Goal: Task Accomplishment & Management: Use online tool/utility

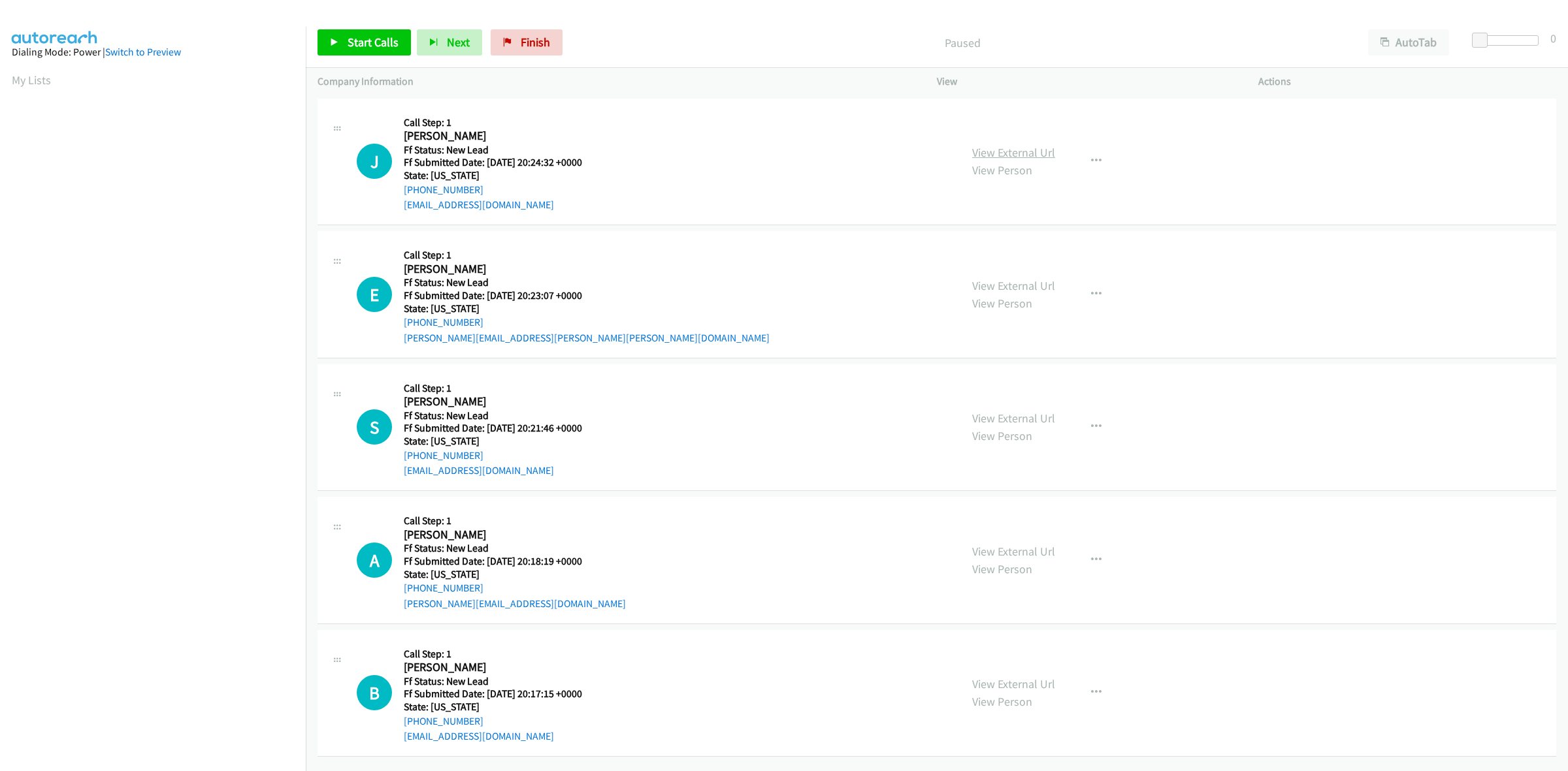
click at [1025, 147] on link "View External Url" at bounding box center [1014, 152] width 83 height 15
click at [1003, 285] on link "View External Url" at bounding box center [1014, 285] width 83 height 15
click at [1006, 419] on link "View External Url" at bounding box center [1014, 418] width 83 height 15
drag, startPoint x: 987, startPoint y: 552, endPoint x: 979, endPoint y: 548, distance: 8.9
click at [1037, 553] on link "View External Url" at bounding box center [1014, 551] width 83 height 15
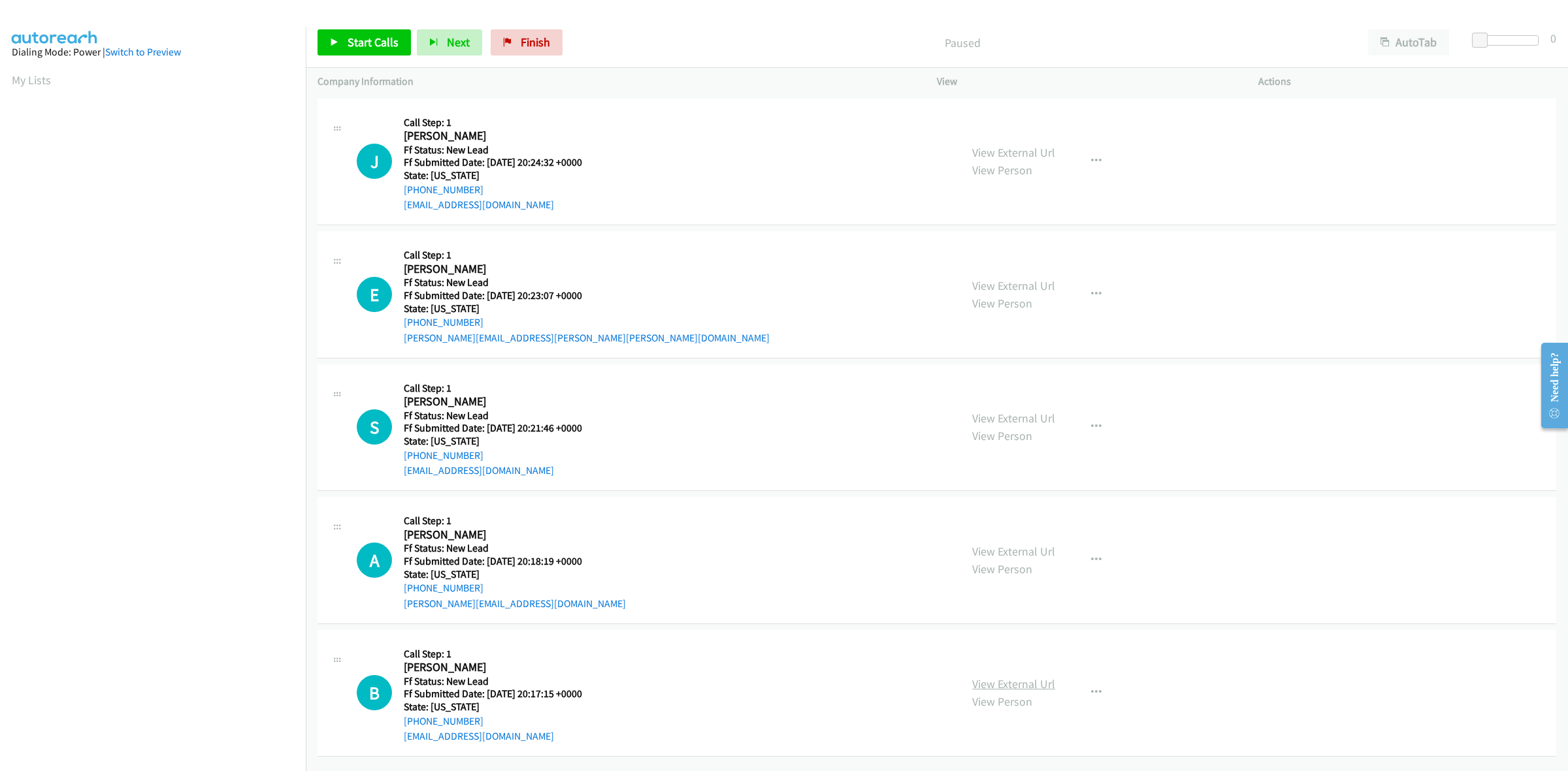
click at [1036, 679] on link "View External Url" at bounding box center [1014, 684] width 83 height 15
click at [384, 43] on span "Start Calls" at bounding box center [373, 42] width 51 height 15
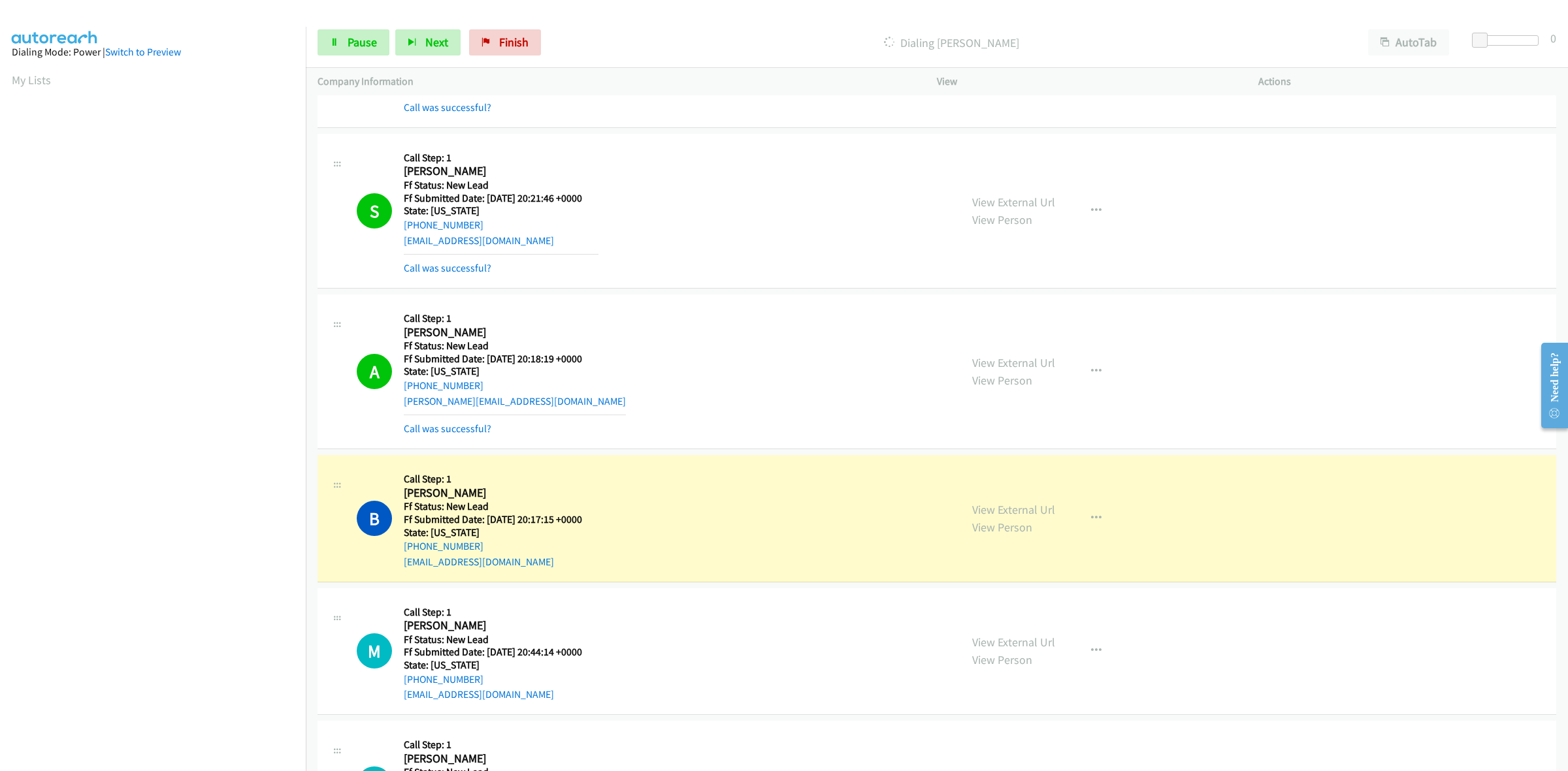
scroll to position [308, 0]
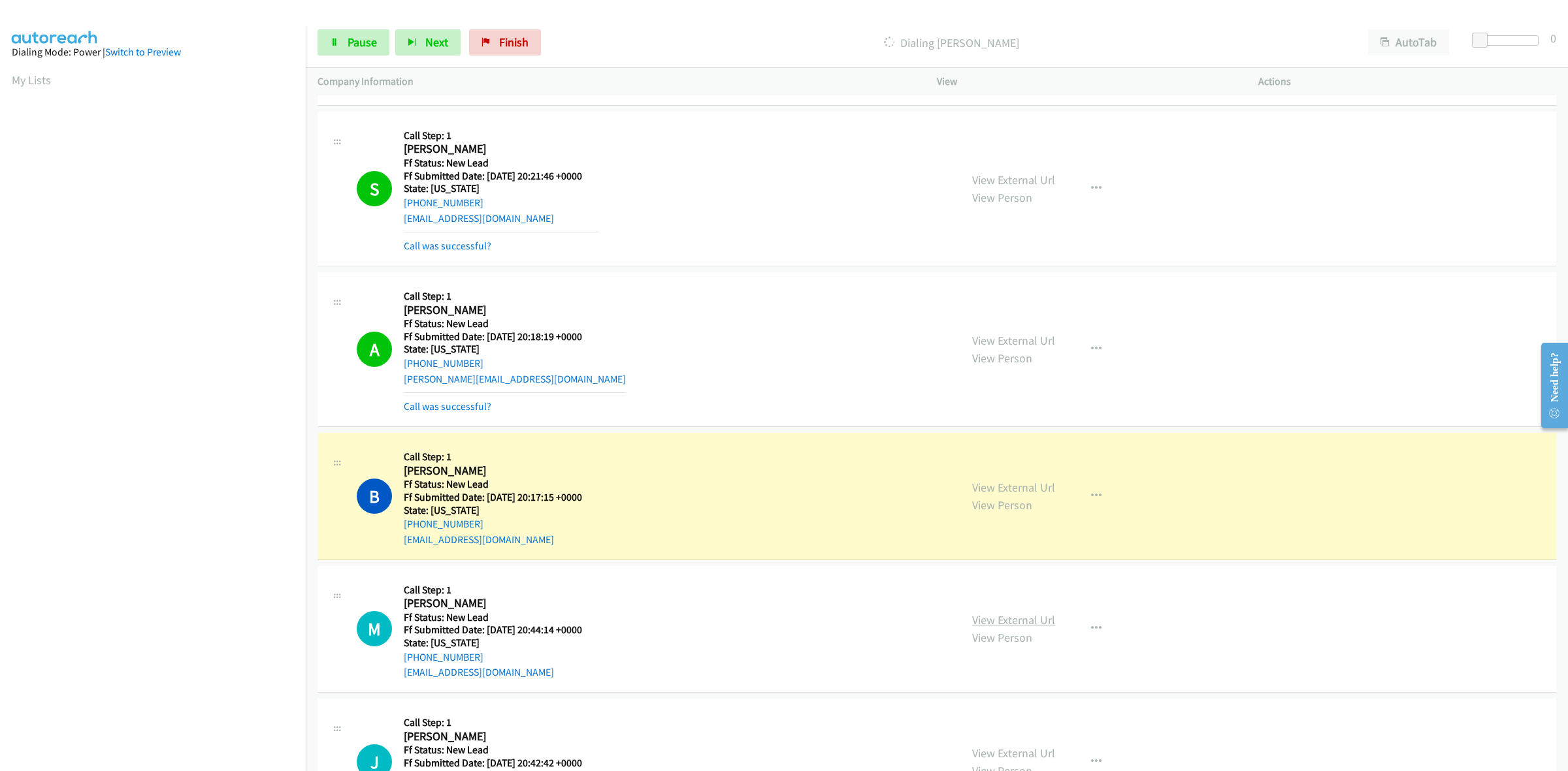
click at [1000, 617] on link "View External Url" at bounding box center [1014, 620] width 83 height 15
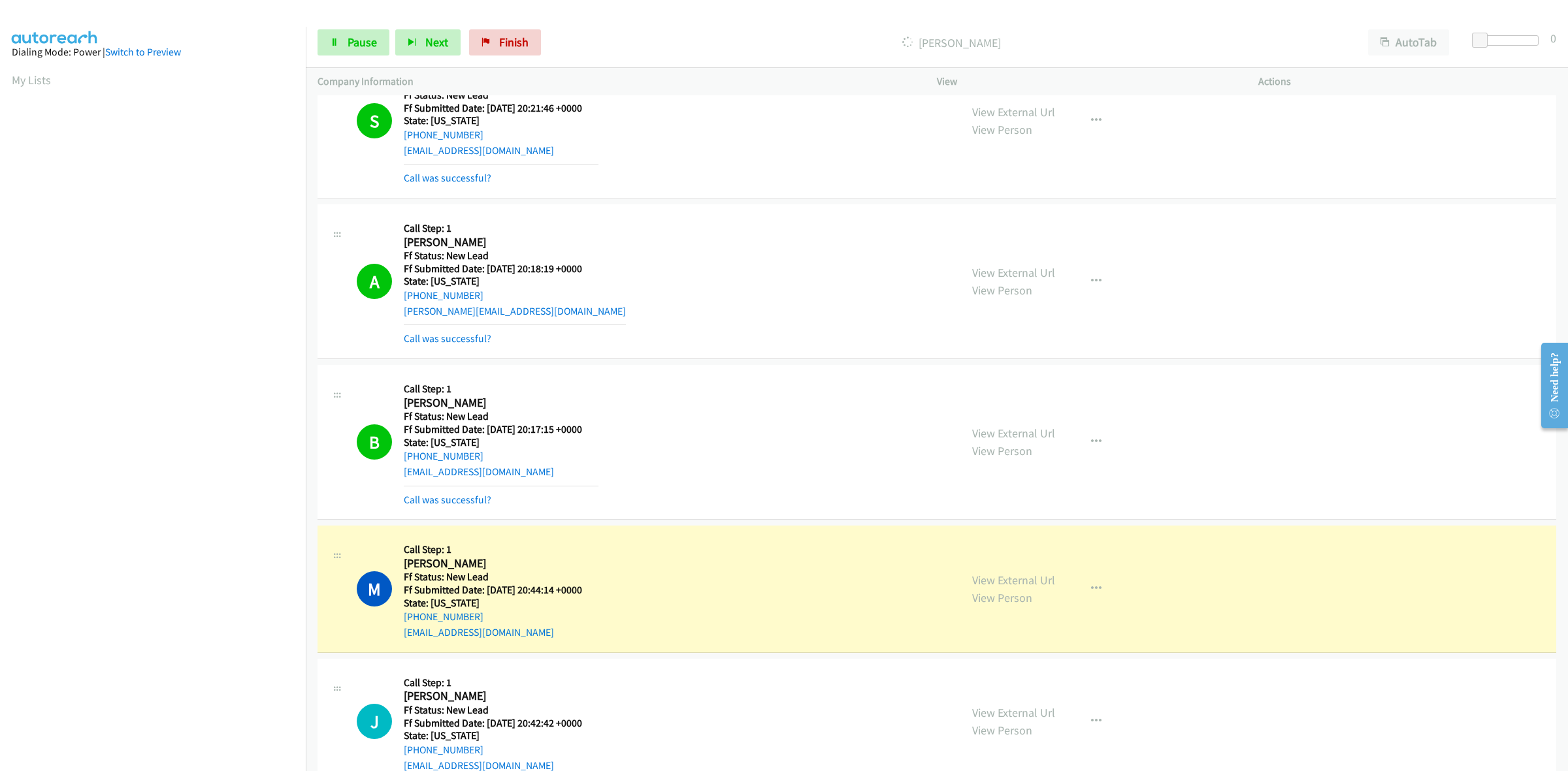
scroll to position [471, 0]
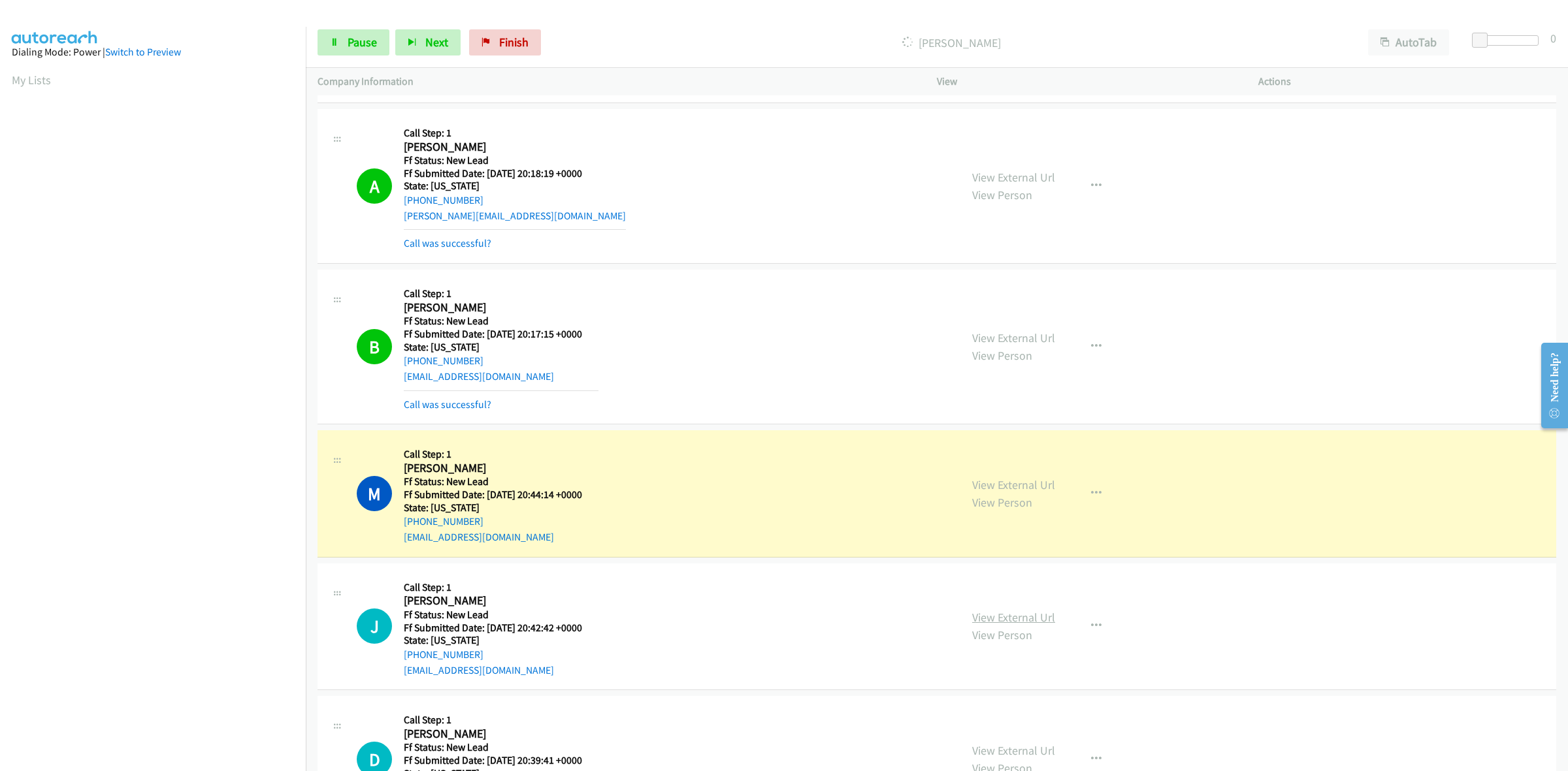
click at [1036, 620] on link "View External Url" at bounding box center [1014, 617] width 83 height 15
click at [987, 612] on link "View External Url" at bounding box center [1014, 615] width 83 height 15
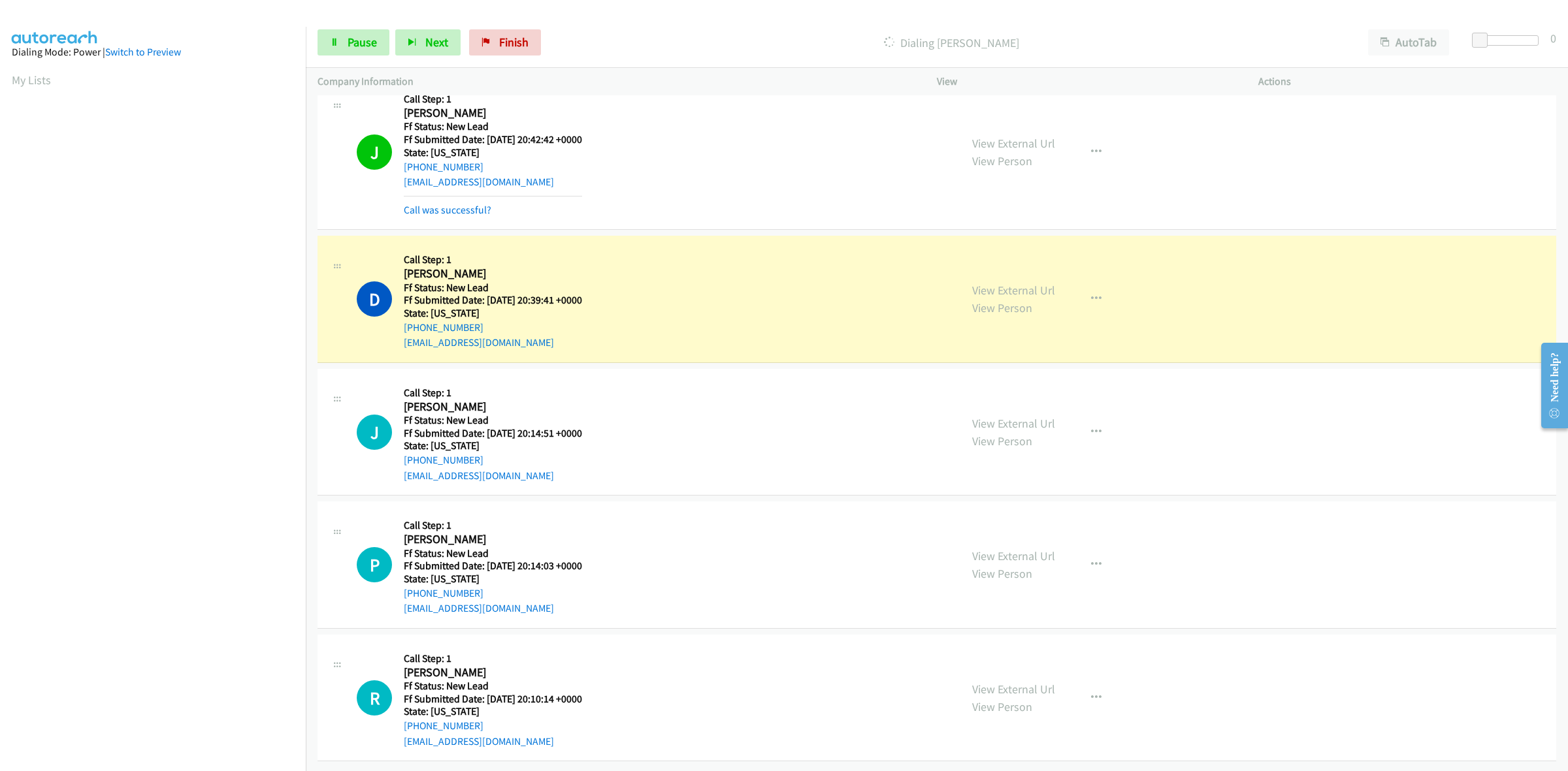
scroll to position [1000, 0]
click at [1040, 416] on link "View External Url" at bounding box center [1014, 423] width 83 height 15
click at [1029, 548] on link "View External Url" at bounding box center [1014, 556] width 83 height 15
click at [1030, 682] on link "View External Url" at bounding box center [1014, 689] width 83 height 15
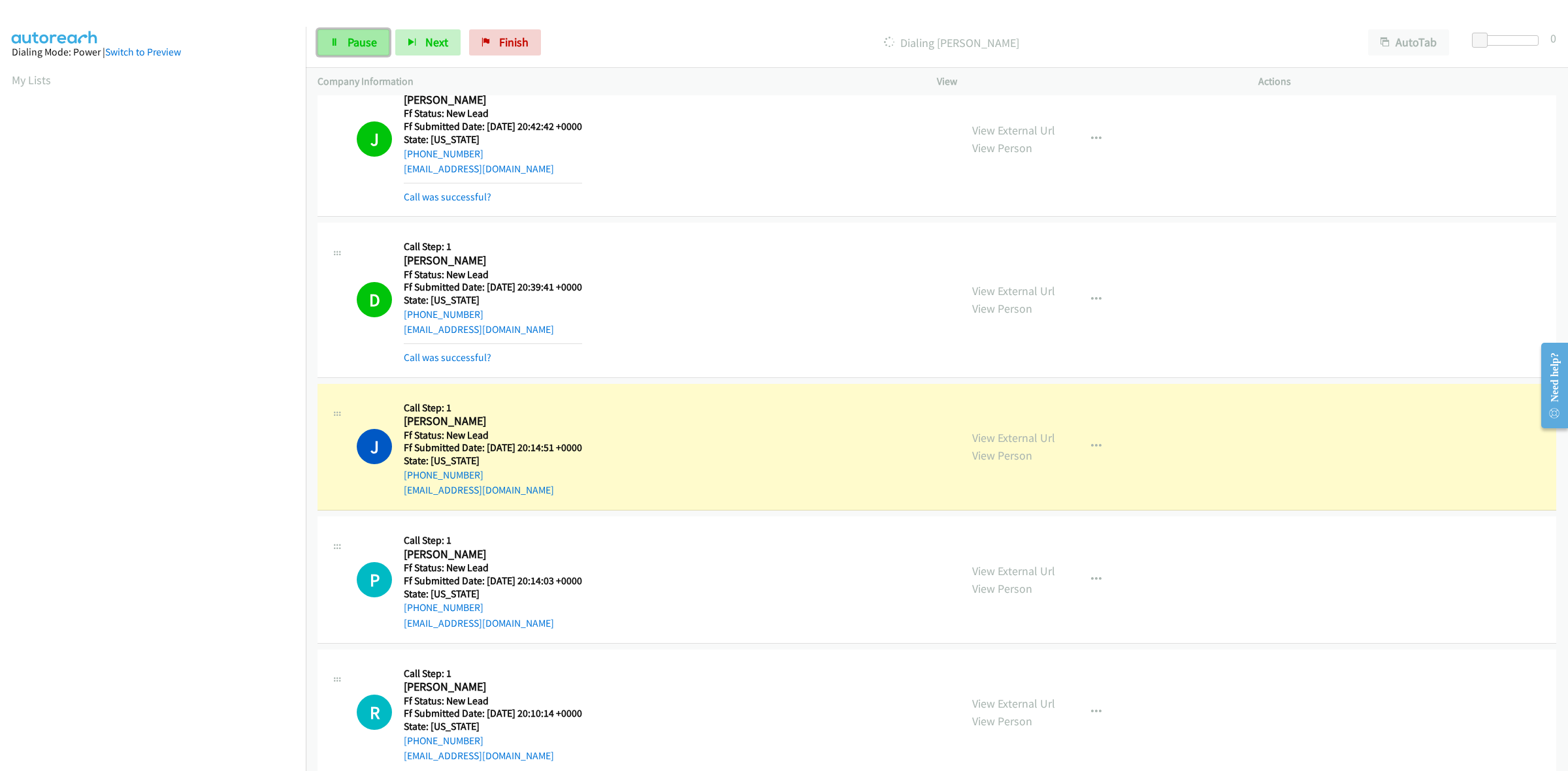
click at [345, 34] on link "Pause" at bounding box center [353, 42] width 72 height 26
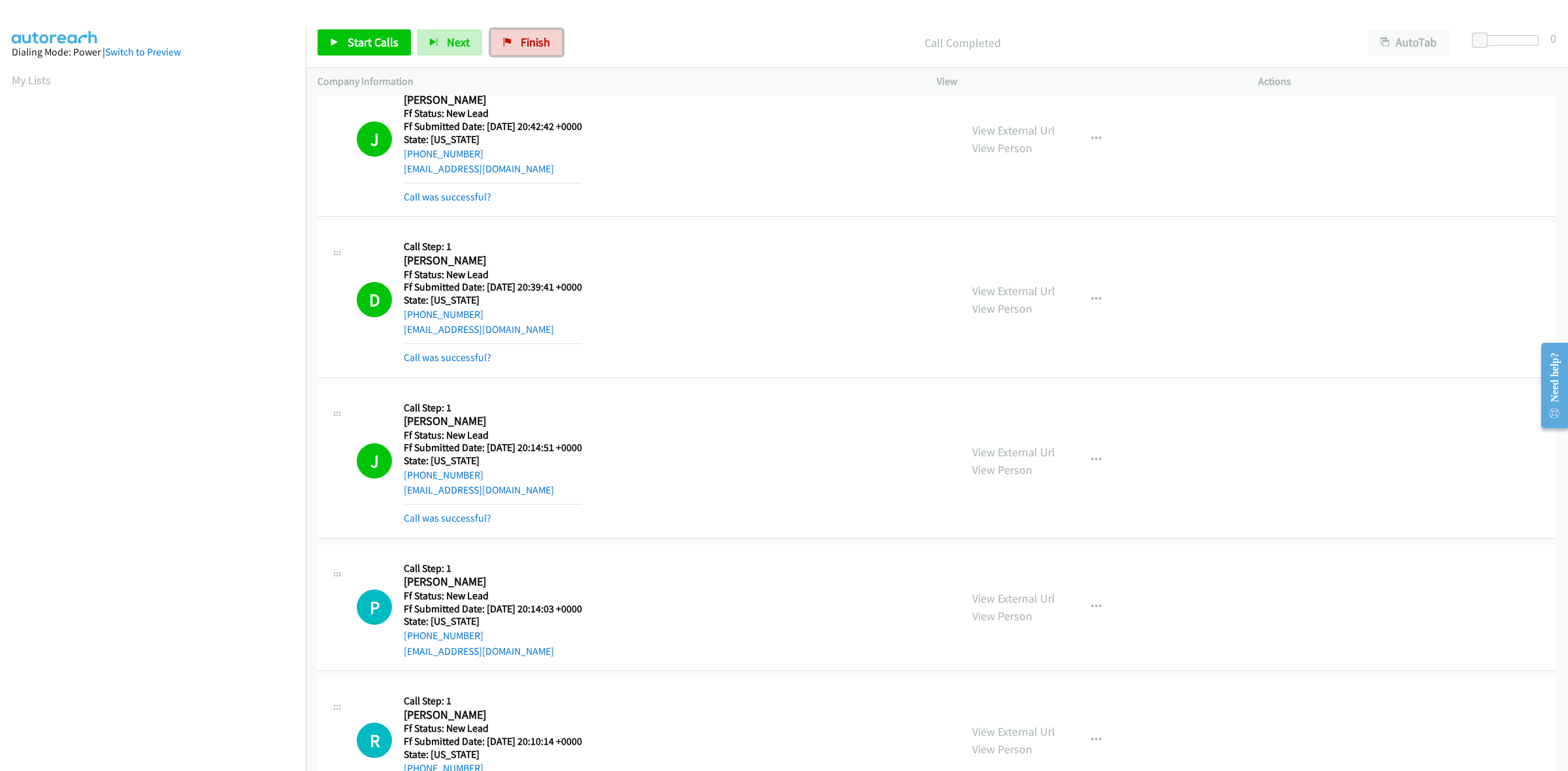
drag, startPoint x: 552, startPoint y: 28, endPoint x: 843, endPoint y: 83, distance: 296.2
click at [552, 29] on link "Finish" at bounding box center [527, 42] width 72 height 26
